Goal: Information Seeking & Learning: Learn about a topic

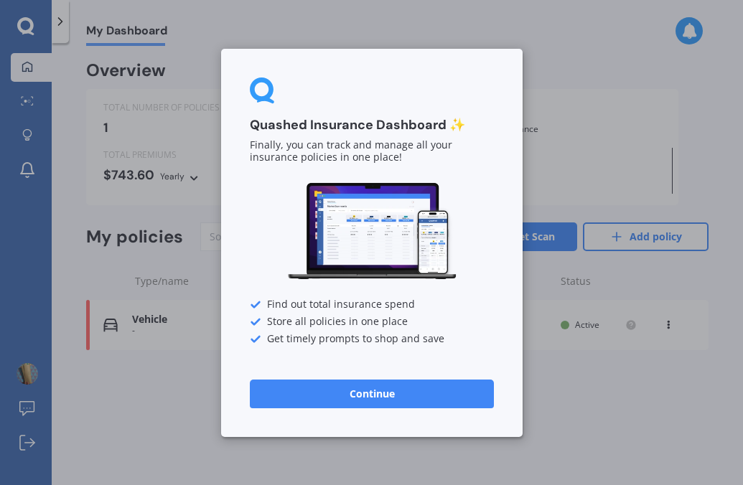
click at [355, 394] on button "Continue" at bounding box center [372, 393] width 244 height 29
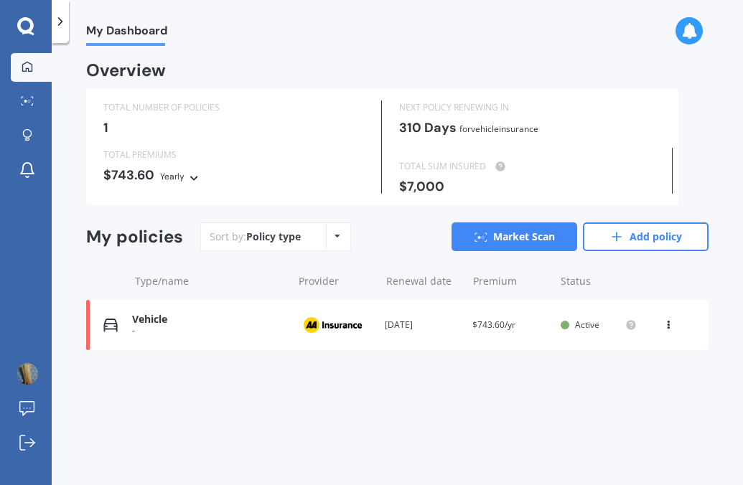
click at [327, 233] on div "Policy type Alphabetical Date added Renewing next" at bounding box center [337, 237] width 22 height 26
click at [62, 26] on icon at bounding box center [60, 21] width 14 height 14
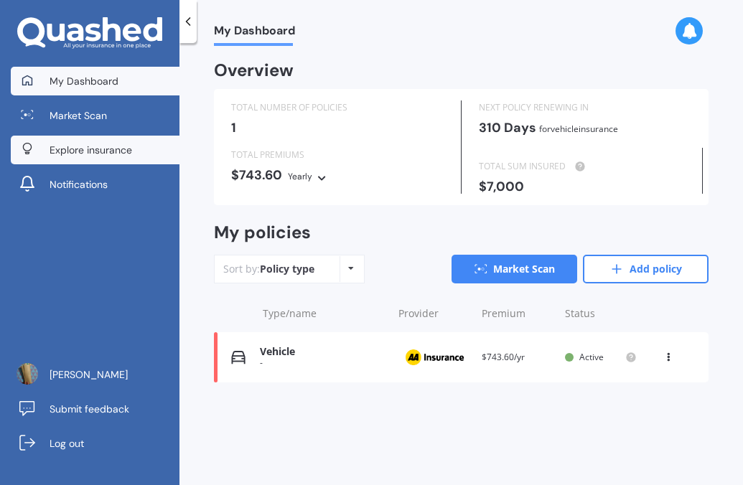
click at [70, 151] on span "Explore insurance" at bounding box center [91, 150] width 83 height 14
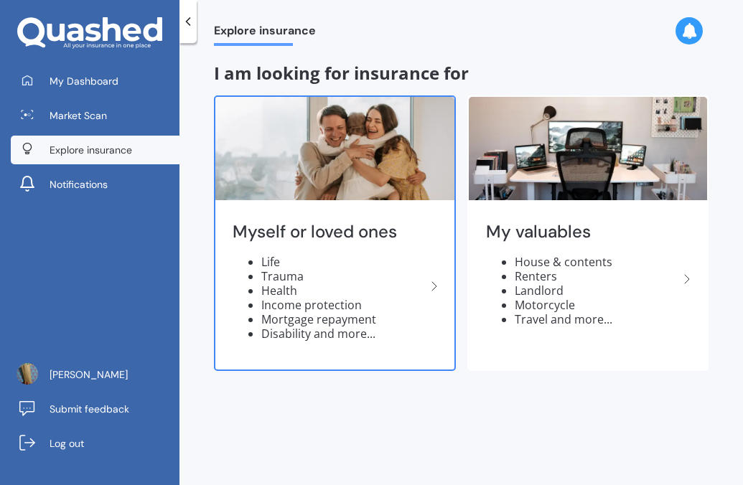
click at [286, 301] on li "Income protection" at bounding box center [343, 305] width 164 height 14
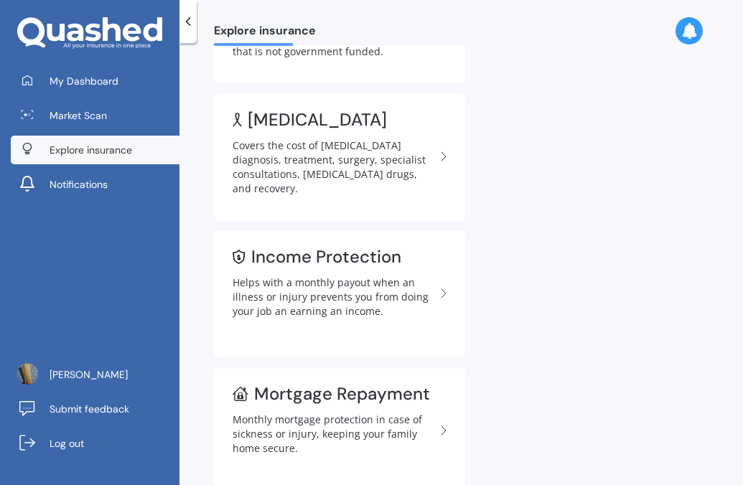
scroll to position [313, 0]
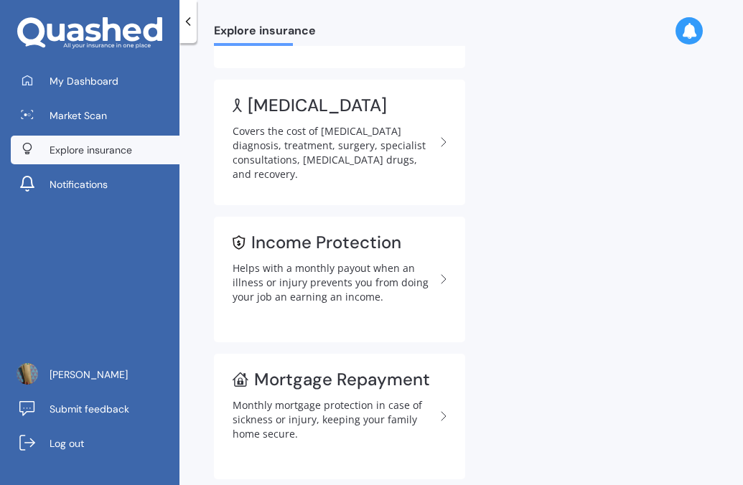
click at [286, 301] on div "Helps with a monthly payout when an illness or injury prevents you from doing y…" at bounding box center [334, 282] width 202 height 43
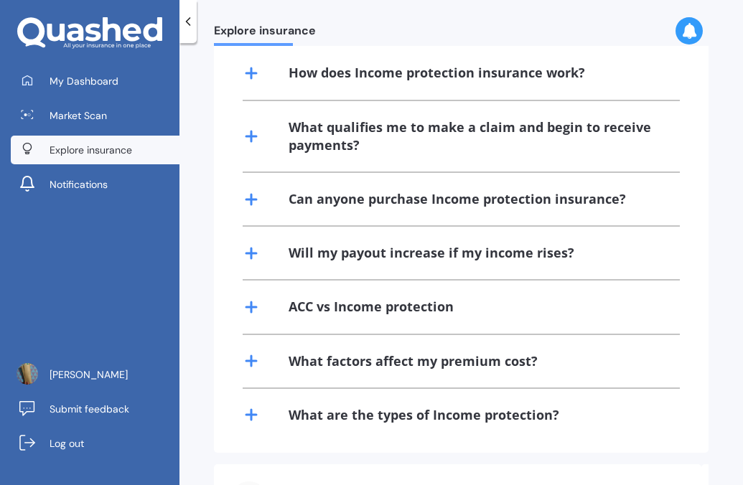
scroll to position [357, 0]
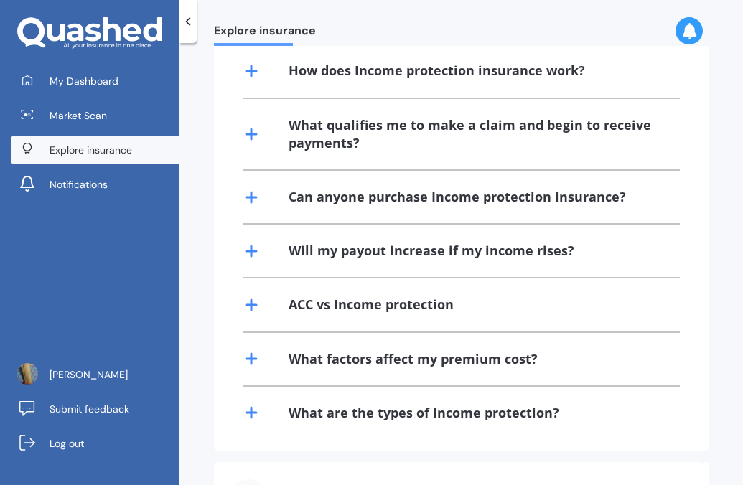
click at [248, 75] on icon at bounding box center [251, 70] width 17 height 17
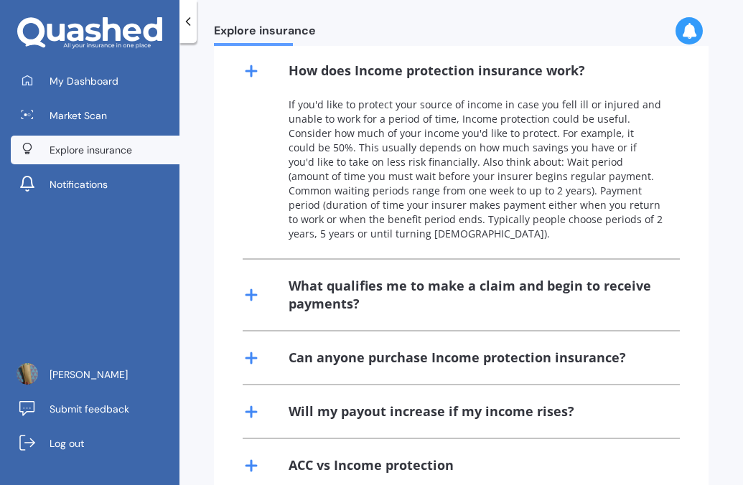
click at [248, 75] on icon at bounding box center [251, 70] width 17 height 17
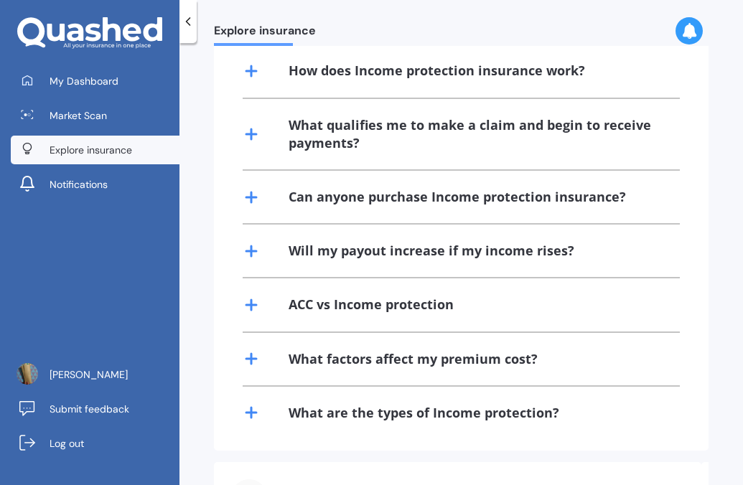
click at [252, 134] on line at bounding box center [251, 134] width 10 height 0
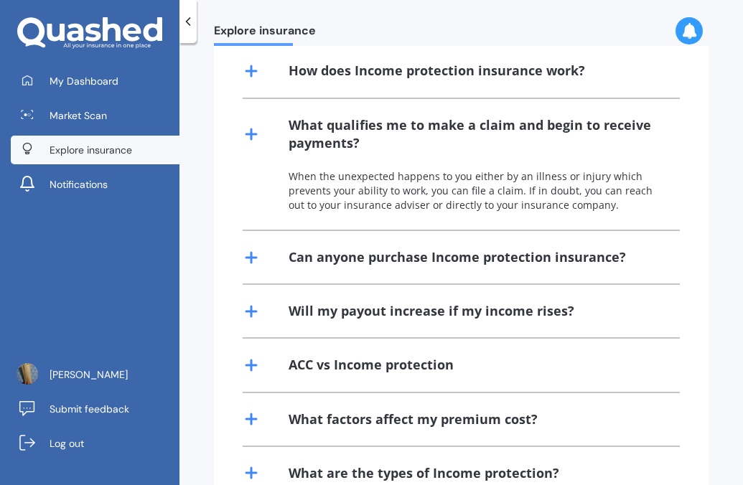
click at [252, 134] on line at bounding box center [251, 134] width 10 height 0
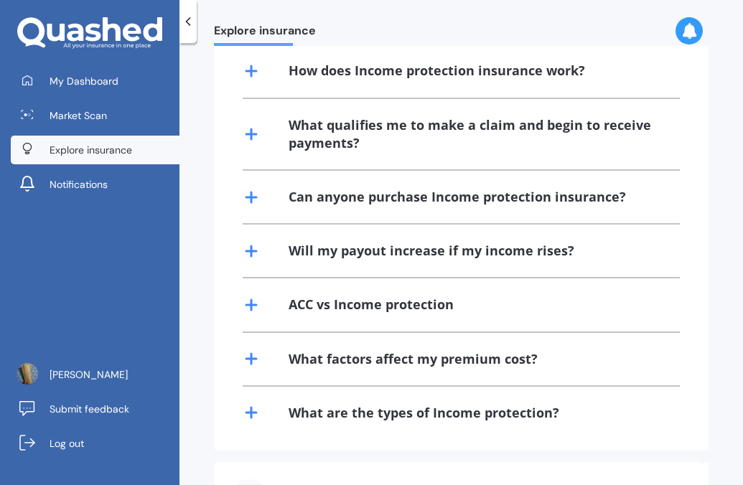
click at [246, 246] on icon at bounding box center [251, 251] width 17 height 17
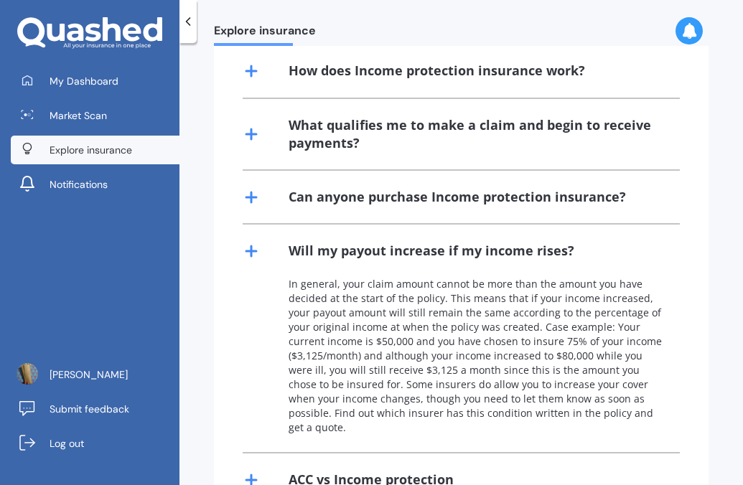
click at [246, 246] on icon at bounding box center [251, 251] width 17 height 17
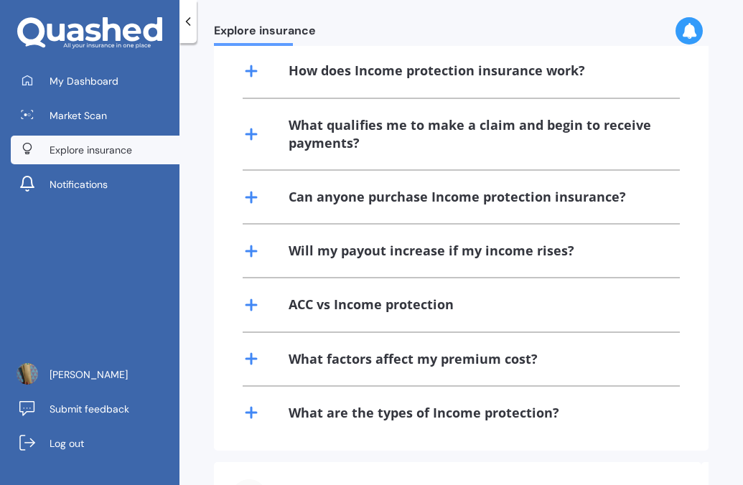
click at [248, 408] on icon at bounding box center [251, 412] width 17 height 17
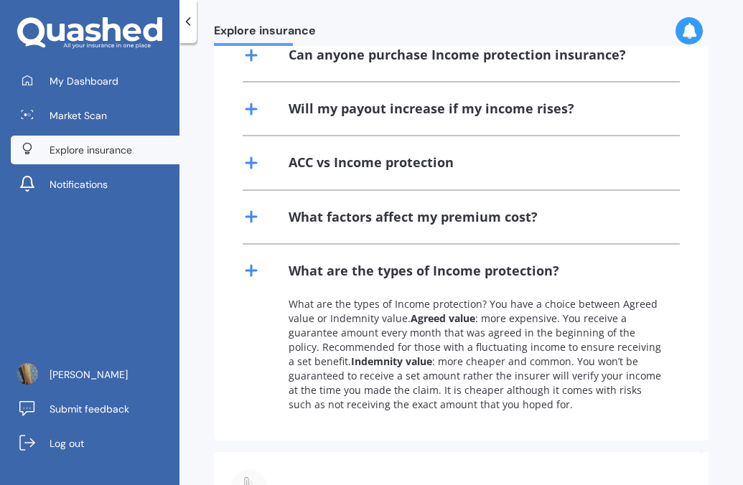
scroll to position [693, 0]
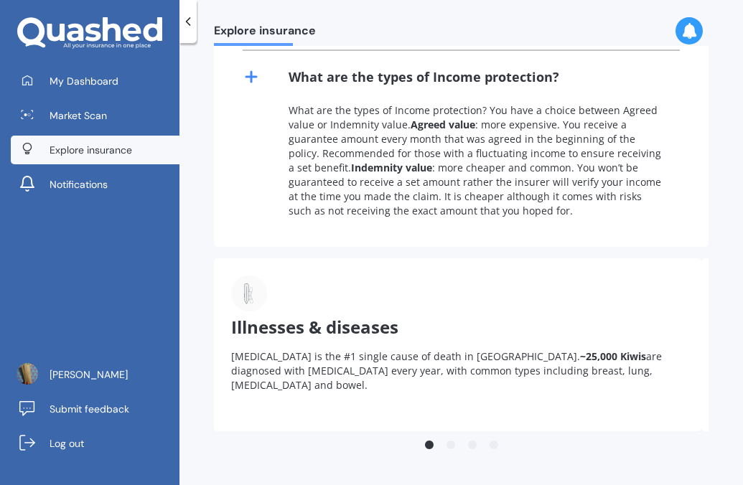
click at [446, 445] on button "2" at bounding box center [451, 446] width 14 height 14
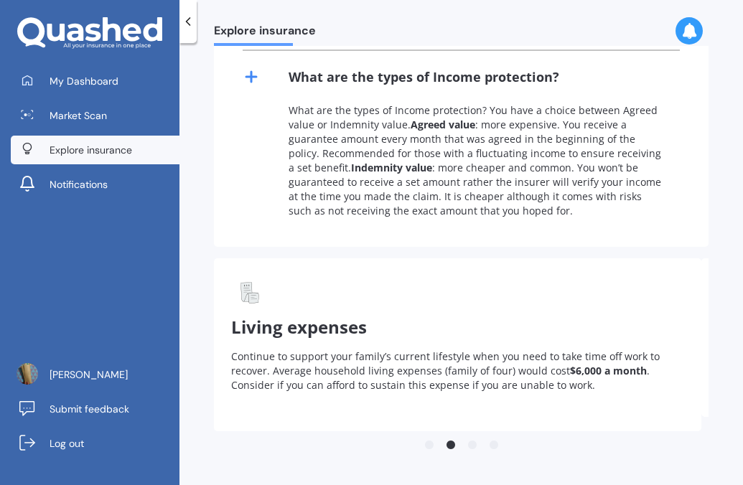
click at [465, 445] on button "3" at bounding box center [472, 446] width 14 height 14
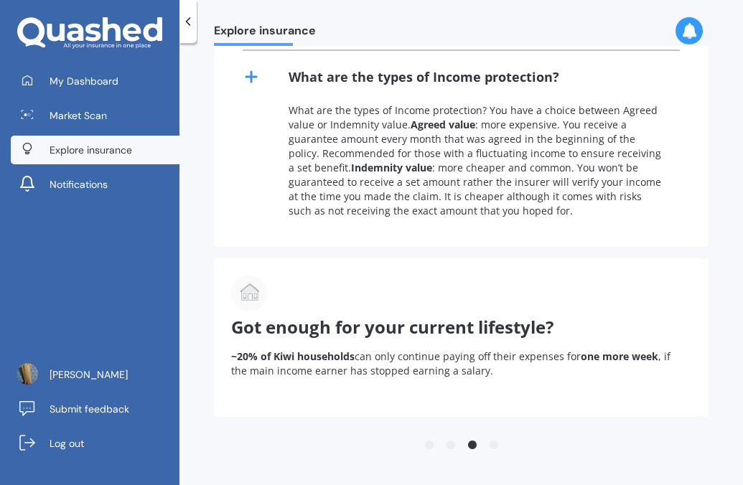
click at [491, 444] on button "4" at bounding box center [494, 446] width 14 height 14
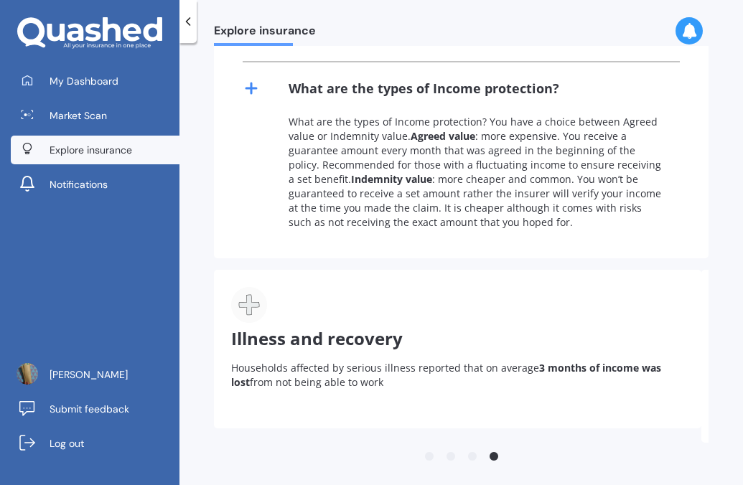
click at [508, 289] on div "Illness and recovery Households affected by serious illness reported that on av…" at bounding box center [457, 349] width 487 height 159
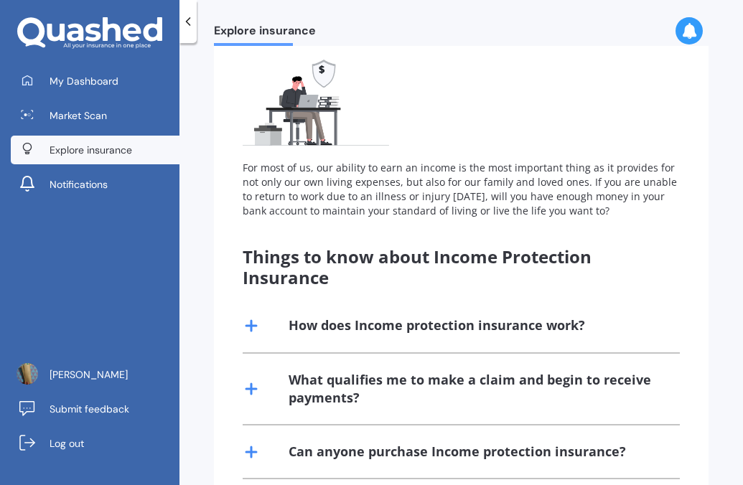
scroll to position [0, 0]
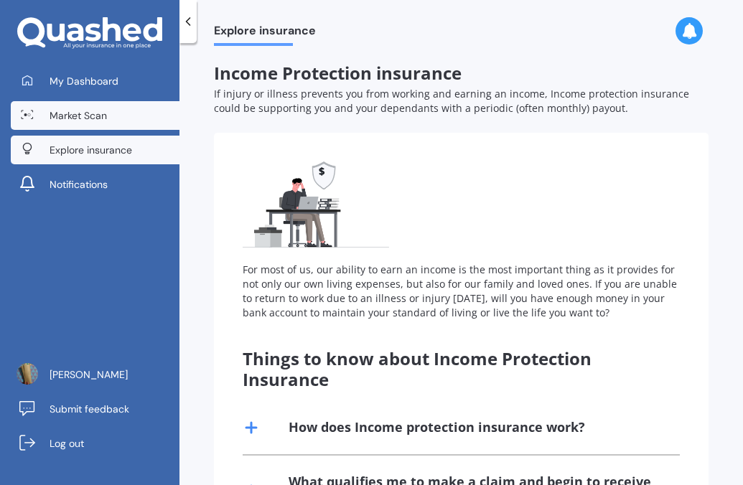
click at [88, 112] on span "Market Scan" at bounding box center [78, 115] width 57 height 14
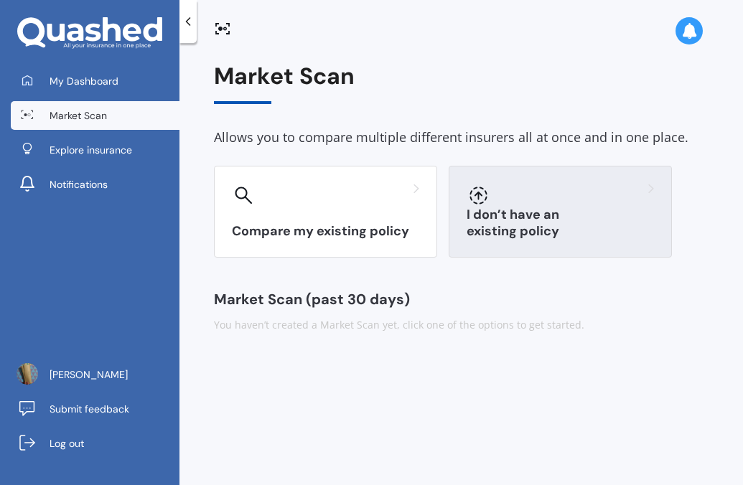
click at [503, 213] on div "I don’t have an existing policy" at bounding box center [560, 212] width 223 height 92
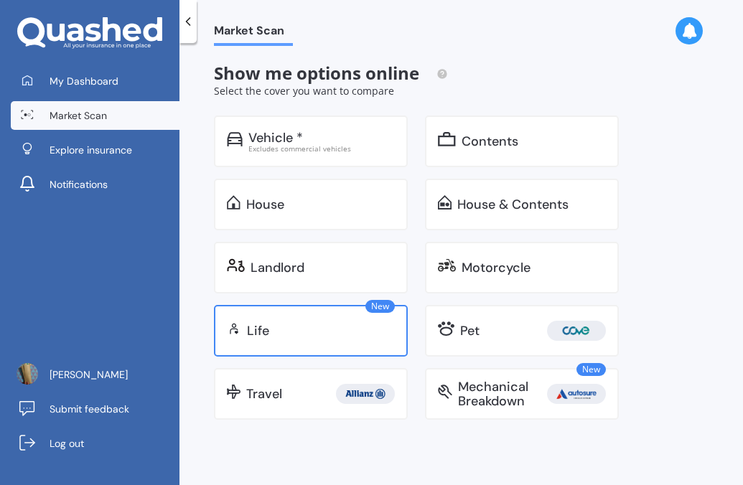
click at [318, 327] on div "Life" at bounding box center [321, 331] width 148 height 14
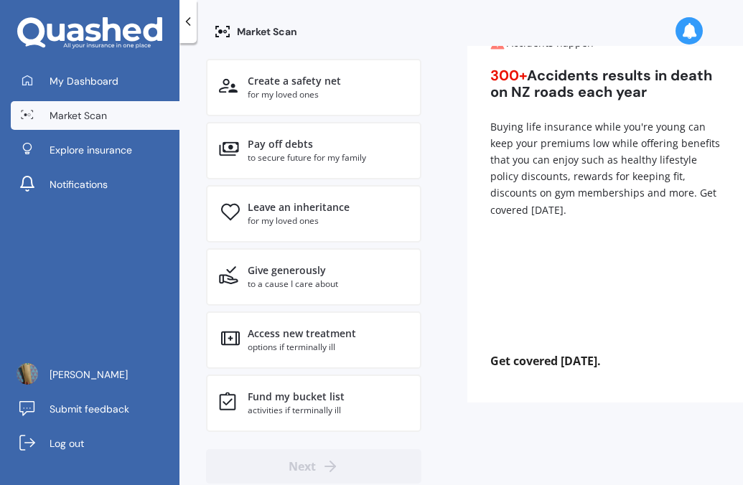
scroll to position [0, 15]
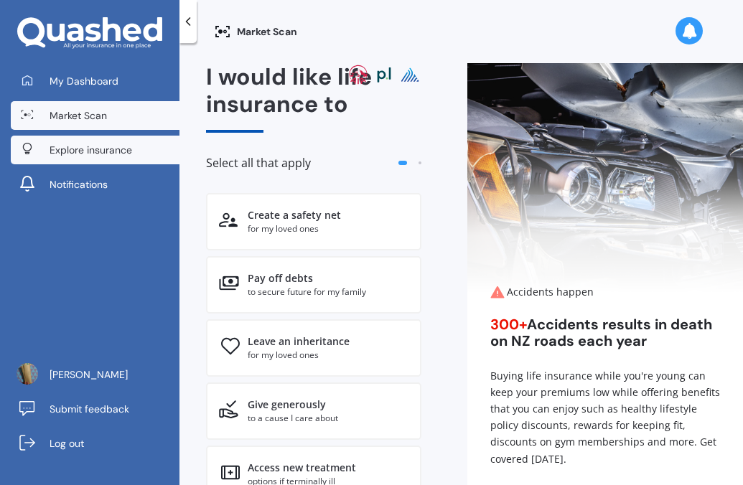
click at [80, 146] on span "Explore insurance" at bounding box center [91, 150] width 83 height 14
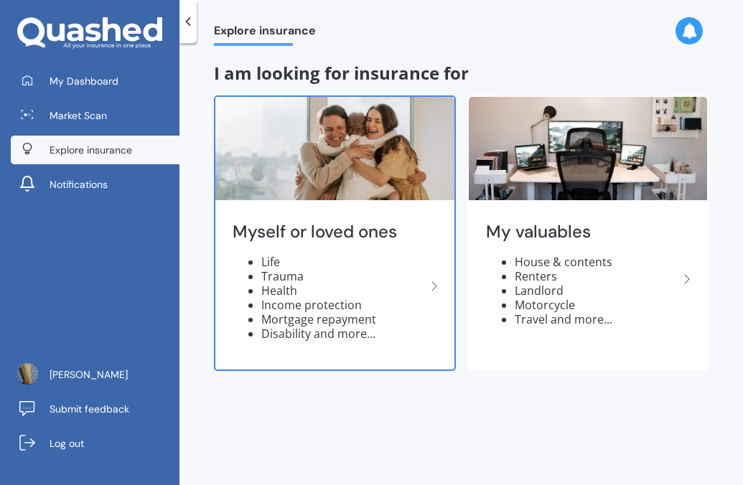
click at [437, 284] on icon at bounding box center [434, 286] width 17 height 17
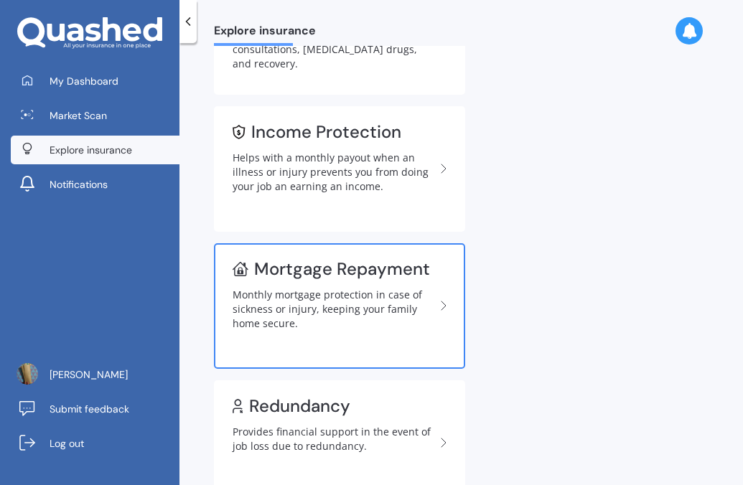
scroll to position [429, 0]
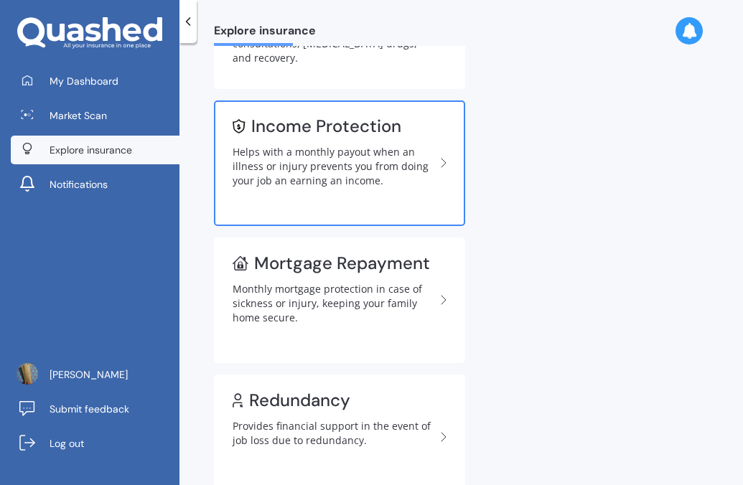
click at [449, 163] on icon at bounding box center [443, 162] width 17 height 17
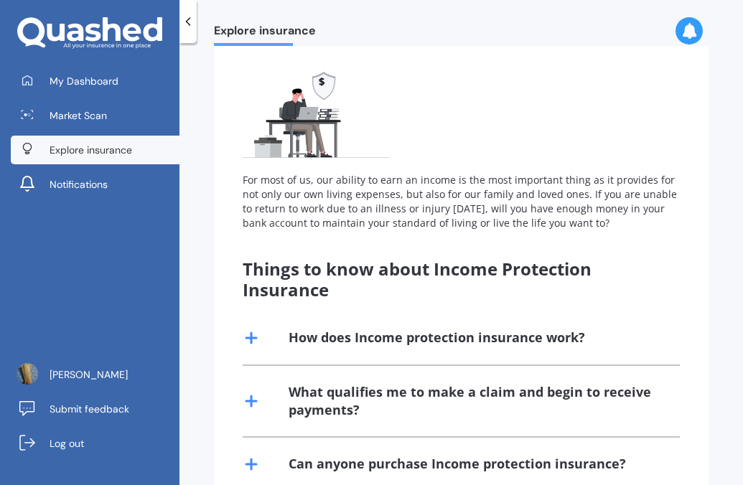
scroll to position [561, 0]
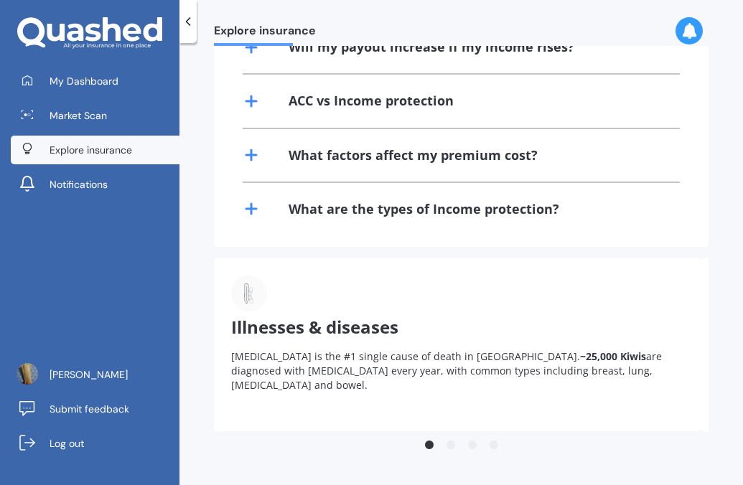
click at [492, 448] on button "4" at bounding box center [494, 446] width 14 height 14
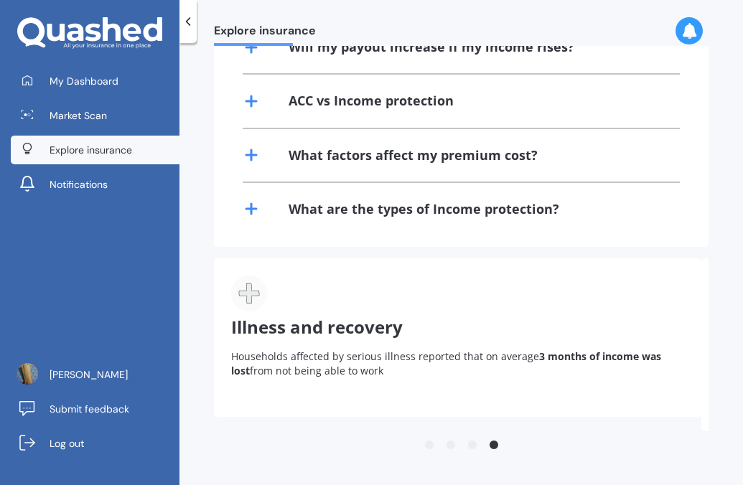
click at [467, 448] on button "3" at bounding box center [472, 446] width 14 height 14
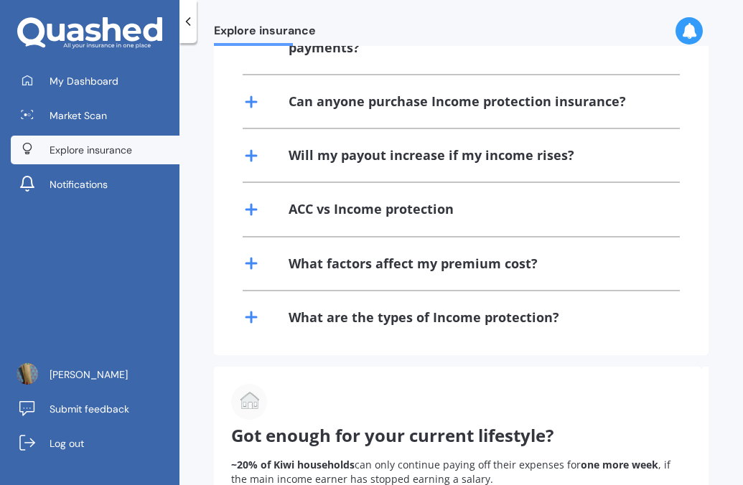
scroll to position [449, 0]
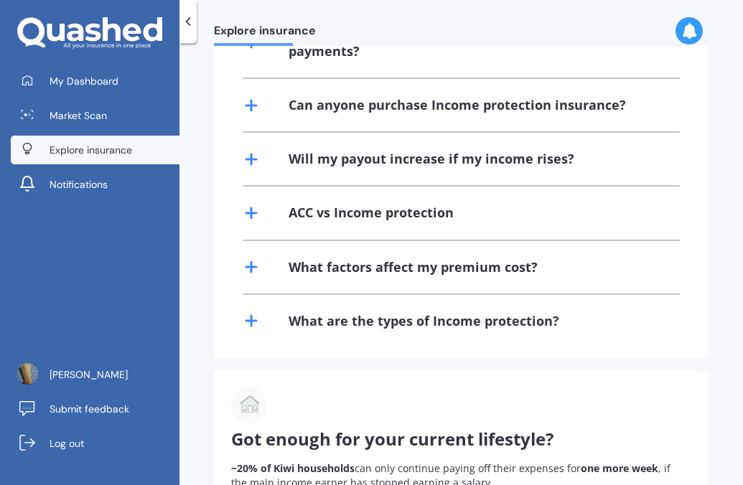
click at [241, 322] on div "For most of us, our ability to earn an income is the most important thing as it…" at bounding box center [461, 21] width 495 height 675
click at [250, 321] on line at bounding box center [251, 321] width 10 height 0
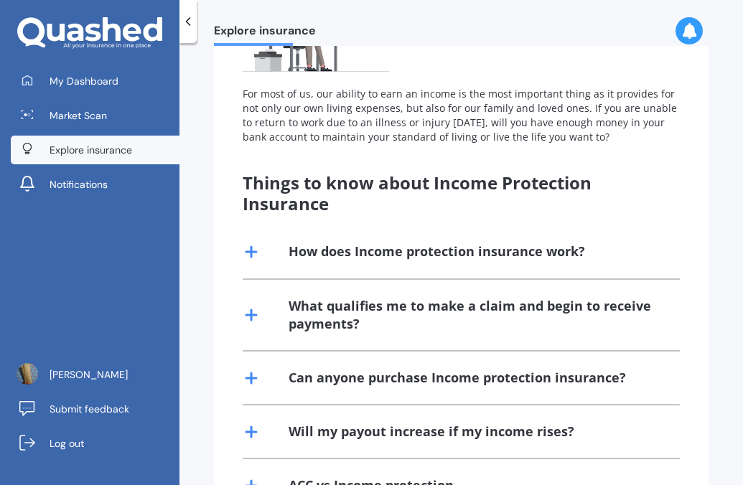
scroll to position [172, 0]
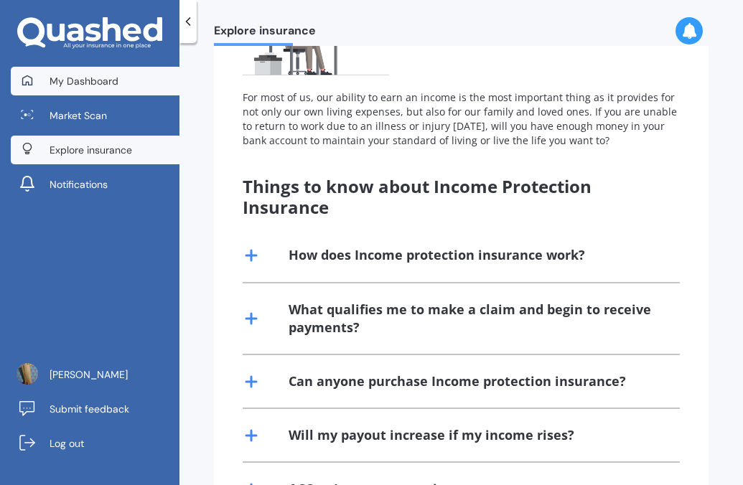
click at [72, 88] on link "My Dashboard" at bounding box center [95, 81] width 169 height 29
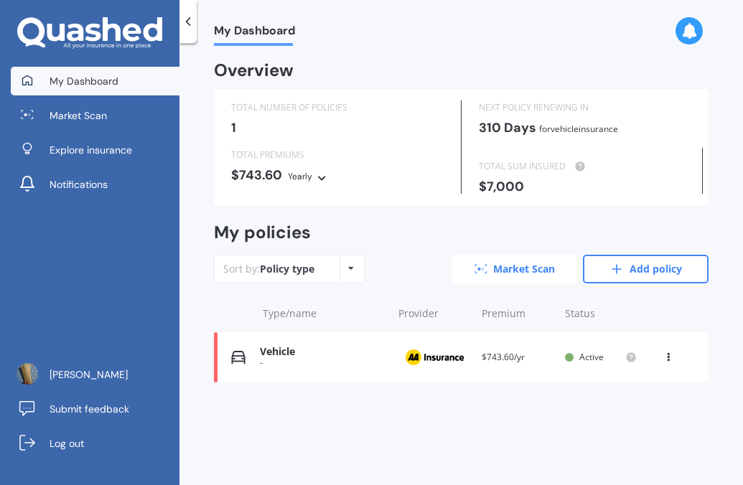
click at [525, 276] on link "Market Scan" at bounding box center [514, 269] width 126 height 29
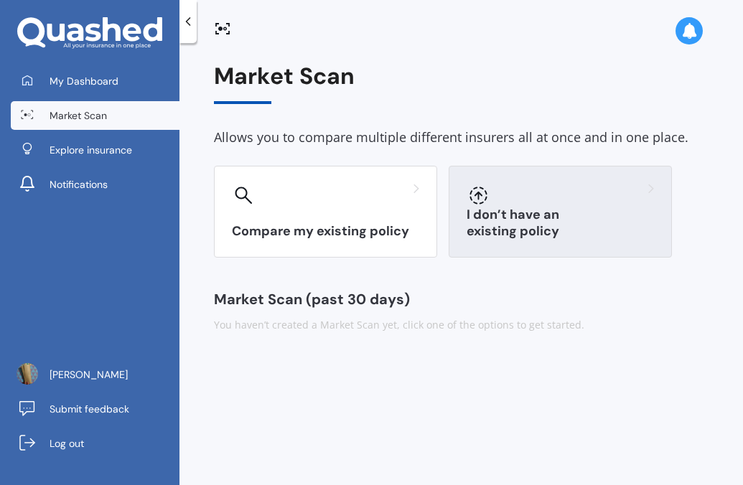
click at [480, 199] on icon at bounding box center [478, 196] width 18 height 18
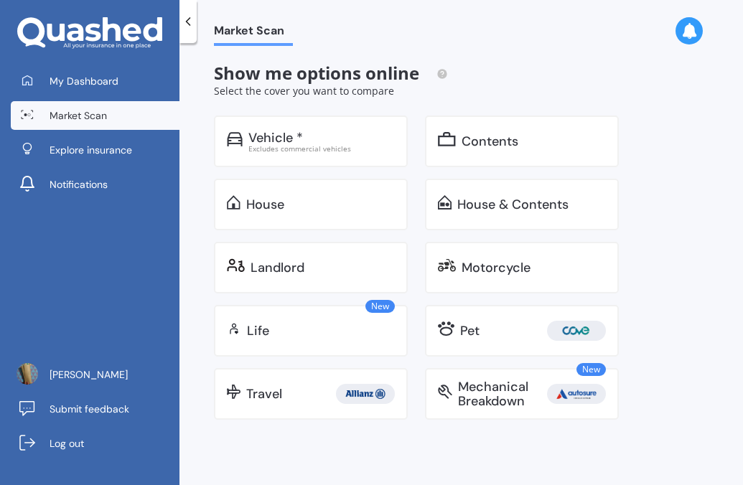
click at [441, 67] on span "Show me options online" at bounding box center [331, 73] width 234 height 24
